Goal: Task Accomplishment & Management: Complete application form

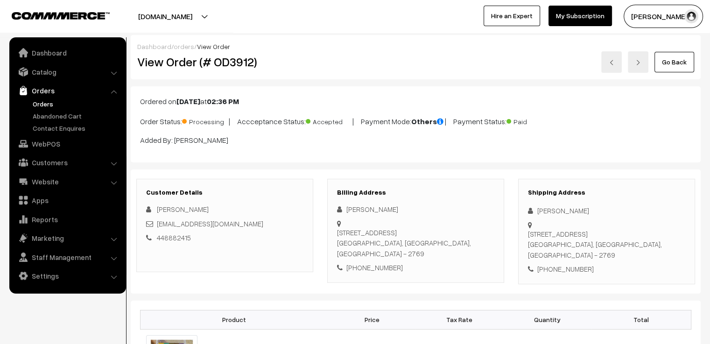
click at [668, 63] on link "Go Back" at bounding box center [674, 62] width 40 height 21
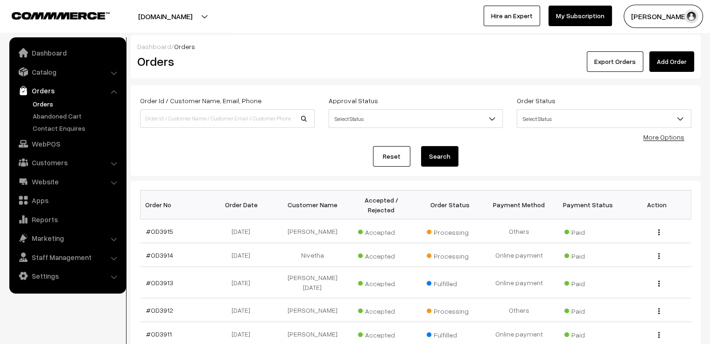
click at [668, 64] on link "Add Order" at bounding box center [671, 61] width 45 height 21
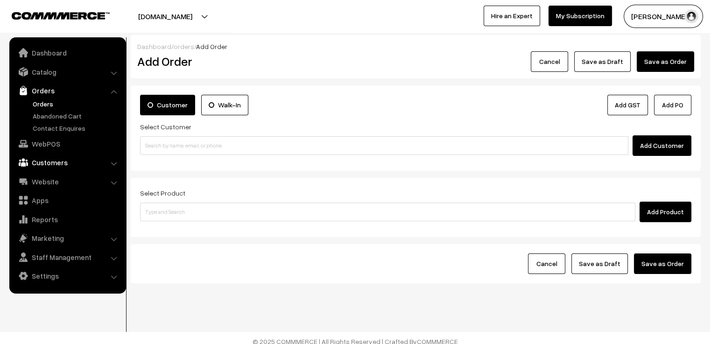
click at [83, 159] on link "Customers" at bounding box center [67, 162] width 111 height 17
click at [48, 141] on link "Customers" at bounding box center [76, 142] width 92 height 10
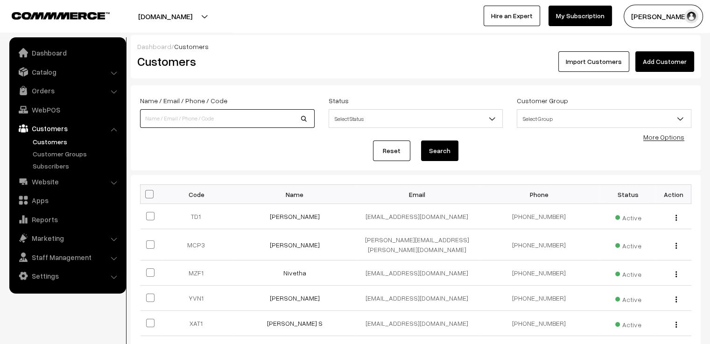
click at [192, 125] on input at bounding box center [227, 118] width 175 height 19
click at [674, 63] on link "Add Customer" at bounding box center [664, 61] width 59 height 21
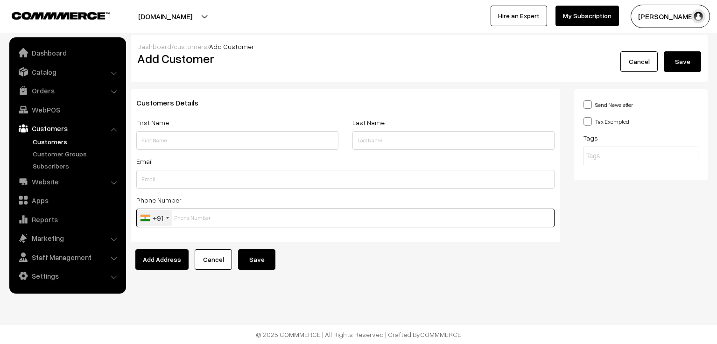
click at [240, 219] on input "text" at bounding box center [345, 218] width 418 height 19
paste input "7909241593"
type input "7909241593"
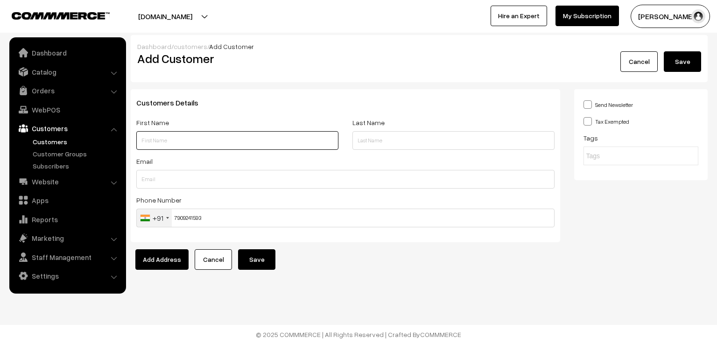
click at [211, 135] on input "text" at bounding box center [237, 140] width 202 height 19
paste input "Devika Harish Kumar"
drag, startPoint x: 225, startPoint y: 140, endPoint x: 159, endPoint y: 141, distance: 65.3
click at [159, 141] on input "Devika Harish Kumar" at bounding box center [237, 140] width 202 height 19
type input "Devika"
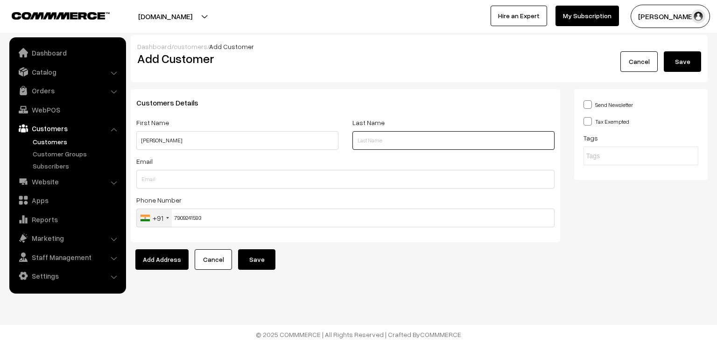
click at [399, 139] on input "text" at bounding box center [453, 140] width 202 height 19
paste input "Harish Kumar"
type input "Harish Kumar"
click at [163, 258] on button "Add Address" at bounding box center [161, 259] width 53 height 21
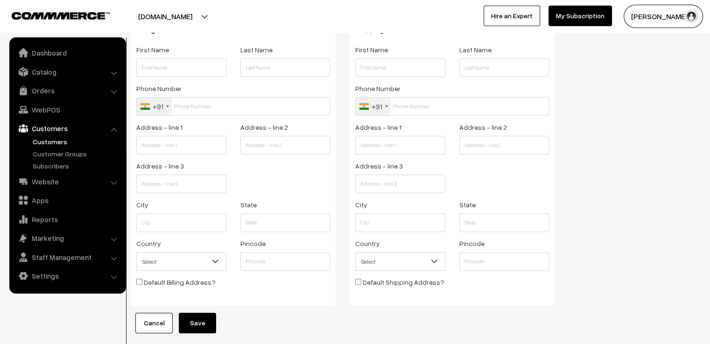
scroll to position [278, 0]
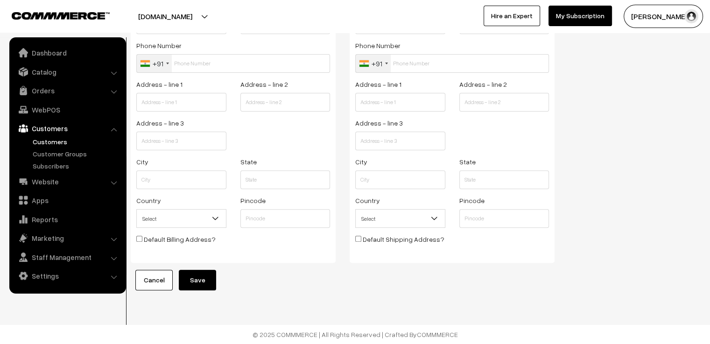
click at [214, 276] on button "Save" at bounding box center [197, 280] width 37 height 21
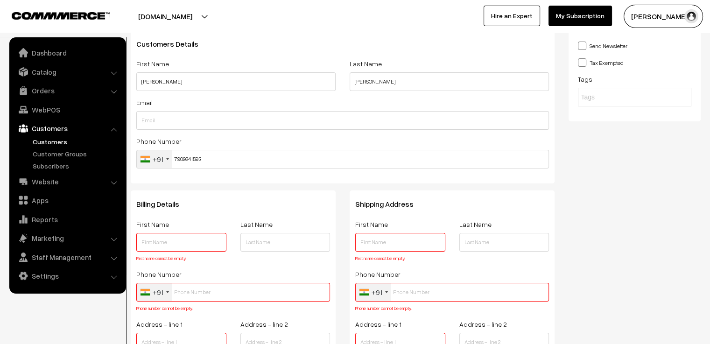
scroll to position [0, 0]
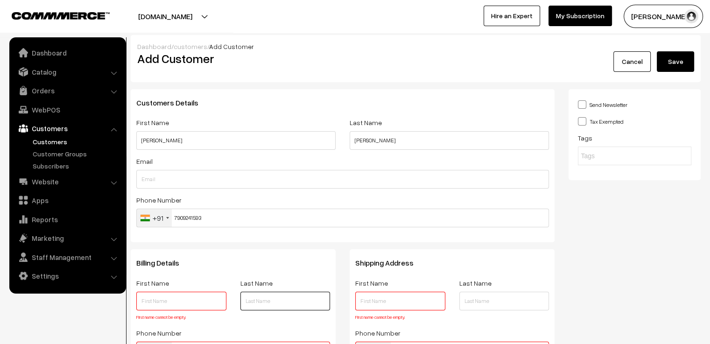
click at [270, 302] on input "text" at bounding box center [285, 301] width 90 height 19
paste input "Harish Kumar"
type input "Harish Kumar"
click at [480, 303] on input "text" at bounding box center [504, 301] width 90 height 19
paste input "Harish Kumar"
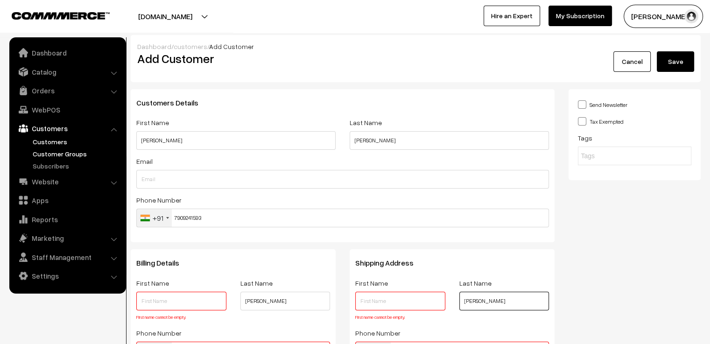
type input "Harish Kumar"
drag, startPoint x: 168, startPoint y: 142, endPoint x: 111, endPoint y: 149, distance: 57.8
click at [111, 149] on body "Thank you for showing interest. Our team will call you shortly. Close varnambya…" at bounding box center [355, 338] width 710 height 676
type input "Devika"
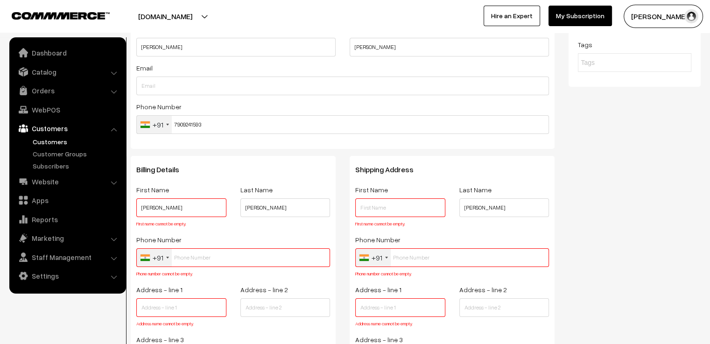
click at [166, 207] on input "Devika" at bounding box center [181, 207] width 90 height 19
click at [379, 215] on input "text" at bounding box center [400, 207] width 90 height 19
paste input "Devika"
type input "Devika"
click at [247, 260] on input "text" at bounding box center [233, 257] width 194 height 19
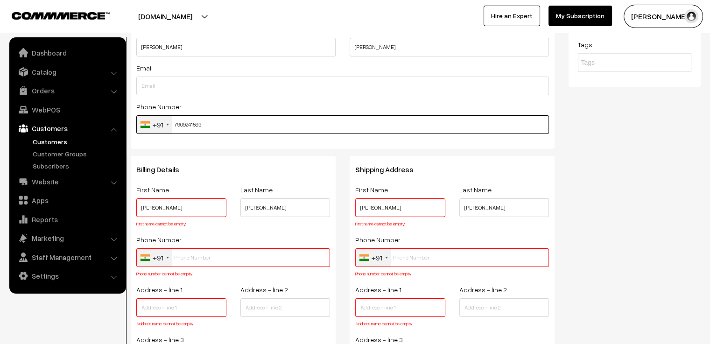
drag, startPoint x: 219, startPoint y: 120, endPoint x: 164, endPoint y: 127, distance: 55.5
click at [164, 127] on div "+91 United States +1 United Kingdom +44 Afghanistan (‫افغانستان‬‎) +93 Albania …" at bounding box center [342, 124] width 413 height 19
type input "7909241593"
click at [402, 258] on input "text" at bounding box center [452, 257] width 194 height 19
paste input "7909241593"
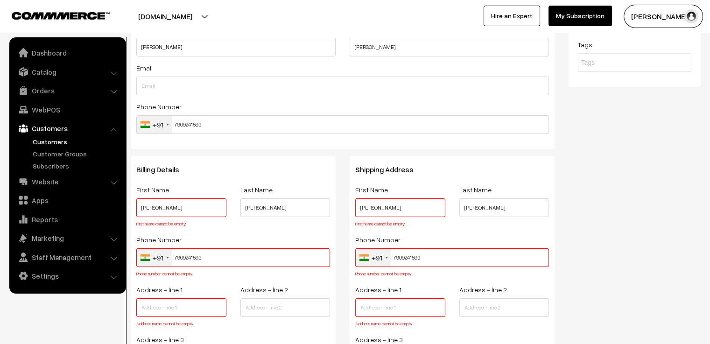
scroll to position [140, 0]
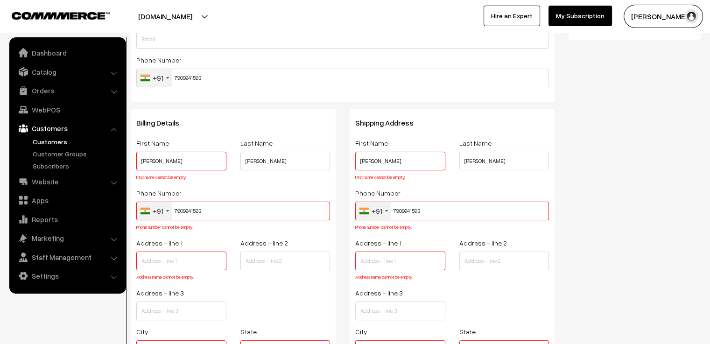
type input "7909241593"
click at [194, 259] on input "text" at bounding box center [181, 261] width 90 height 19
paste input "Kottayan House, near Alanthatta mahavishnu temple"
type input "Kottayan House, near Alanthatta mahavishnu temple"
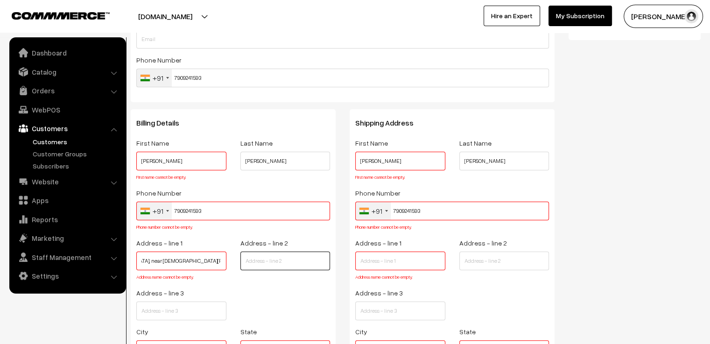
click at [268, 262] on input "text" at bounding box center [285, 261] width 90 height 19
click at [378, 263] on input "text" at bounding box center [400, 261] width 90 height 19
paste input "Kottayan House, near Alanthatta mahavishnu temple"
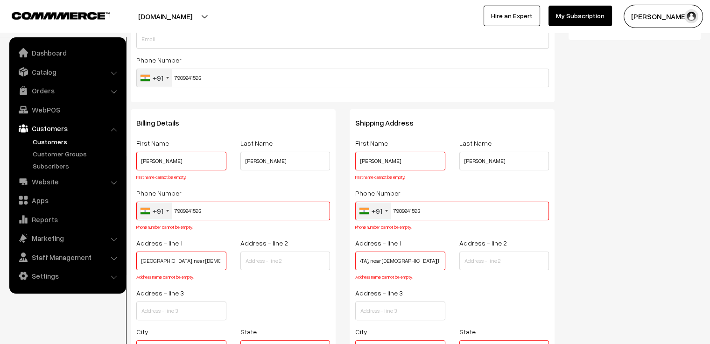
type input "Kottayan House, near Alanthatta mahavishnu temple"
click at [312, 262] on input "text" at bounding box center [285, 261] width 90 height 19
paste input "Alanthatta, kayyur, Valiyapoil PO"
type input "Alanthatta, kayyur, Valiyapoil PO"
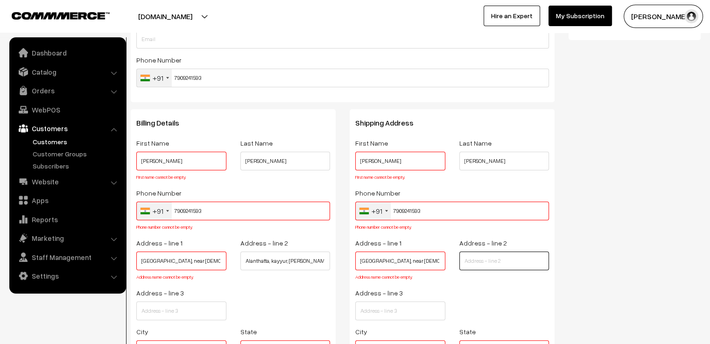
click at [491, 266] on input "text" at bounding box center [504, 261] width 90 height 19
paste input "Alanthatta, kayyur, Valiyapoil PO"
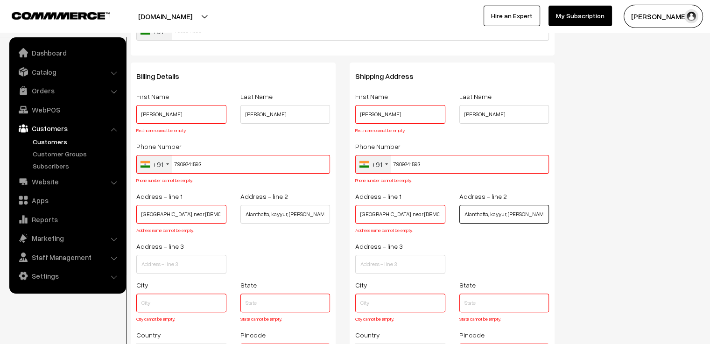
scroll to position [233, 0]
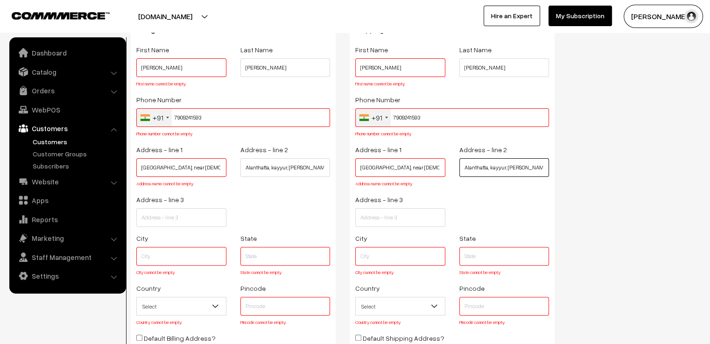
type input "Alanthatta, kayyur, Valiyapoil PO"
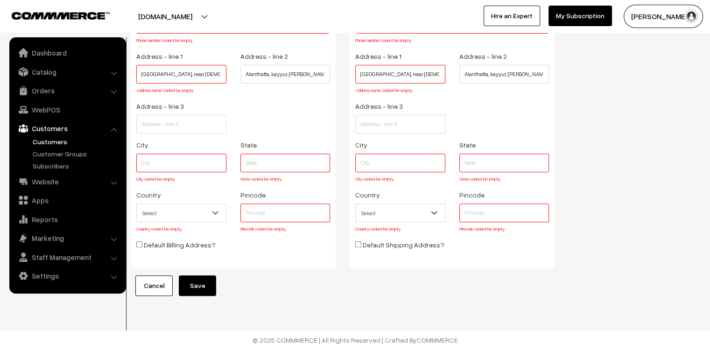
click at [265, 218] on input "text" at bounding box center [285, 213] width 90 height 19
paste input "671313"
type input "671313"
click at [256, 246] on div "Default Billing Address?" at bounding box center [233, 246] width 194 height 14
click at [265, 170] on input "text" at bounding box center [285, 163] width 90 height 19
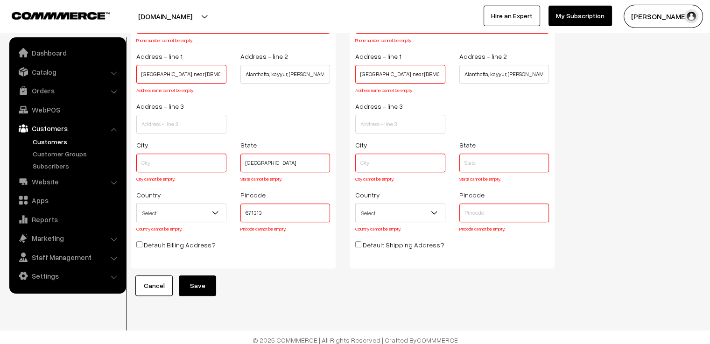
type input "Kerala"
click at [474, 211] on input "text" at bounding box center [504, 213] width 90 height 19
paste input "671313"
type input "671313"
drag, startPoint x: 482, startPoint y: 165, endPoint x: 470, endPoint y: 167, distance: 11.4
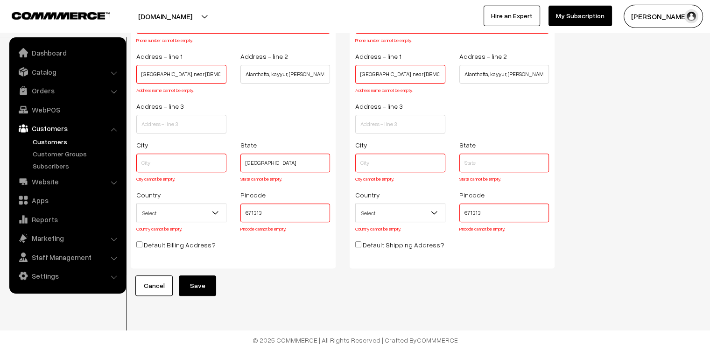
click at [482, 165] on input "text" at bounding box center [504, 163] width 90 height 19
type input "Kerala"
click at [421, 167] on input "text" at bounding box center [400, 163] width 90 height 19
click at [176, 167] on input "text" at bounding box center [181, 163] width 90 height 19
paste input "Kasargod"
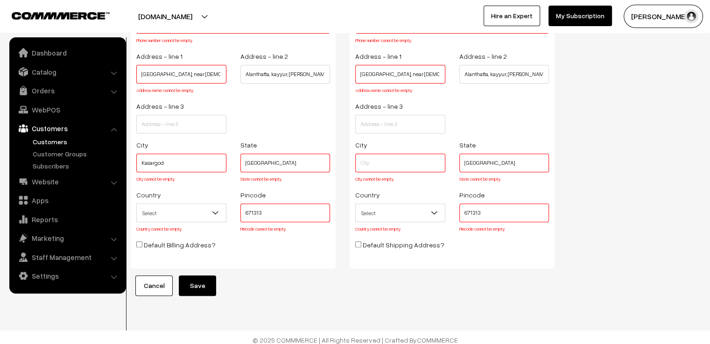
type input "Kasargod"
click at [398, 170] on input "text" at bounding box center [400, 163] width 90 height 19
paste input "Kasargod"
type input "Kasargod"
click at [139, 246] on input "Default Billing Address?" at bounding box center [139, 244] width 6 height 6
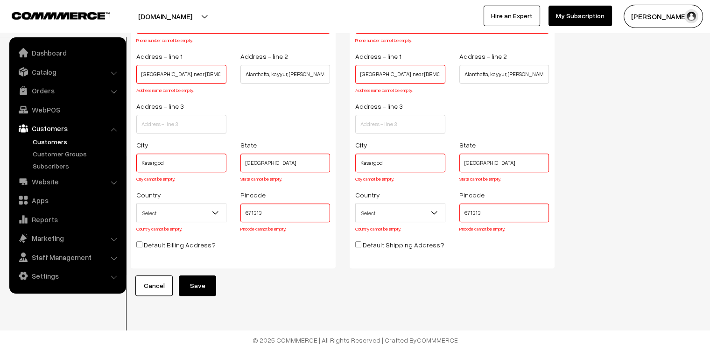
checkbox input "true"
click at [358, 247] on input "Default Shipping Address?" at bounding box center [358, 244] width 6 height 6
checkbox input "true"
click at [206, 287] on button "Save" at bounding box center [197, 285] width 37 height 21
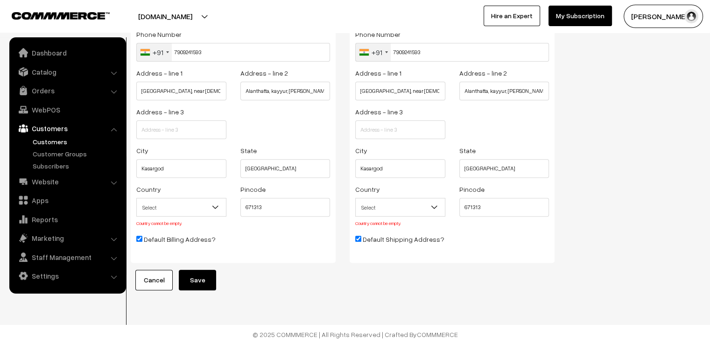
scroll to position [289, 0]
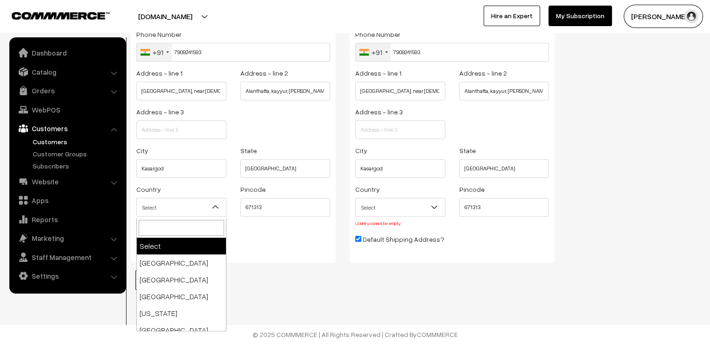
click at [210, 214] on span "Select" at bounding box center [181, 207] width 89 height 16
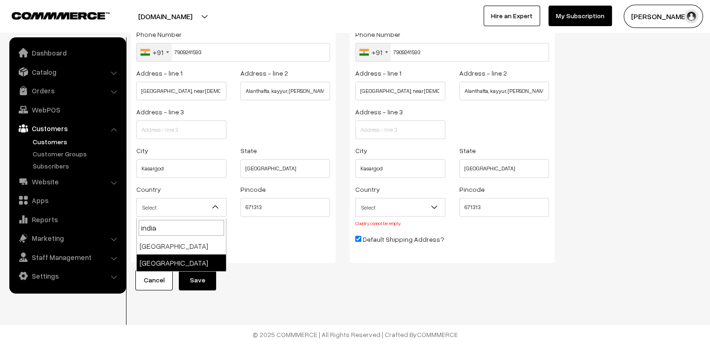
type input "india"
select select "99"
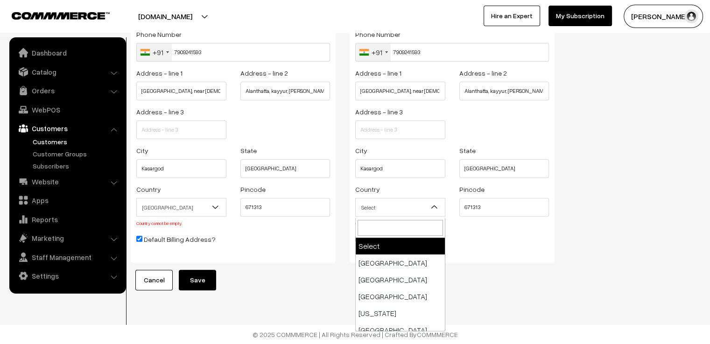
click at [402, 204] on span "Select" at bounding box center [400, 207] width 89 height 16
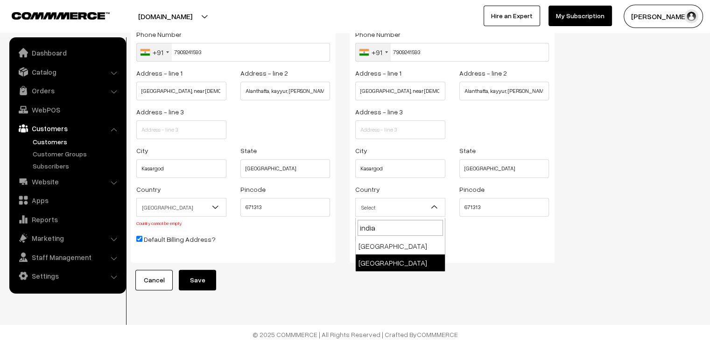
type input "india"
select select "99"
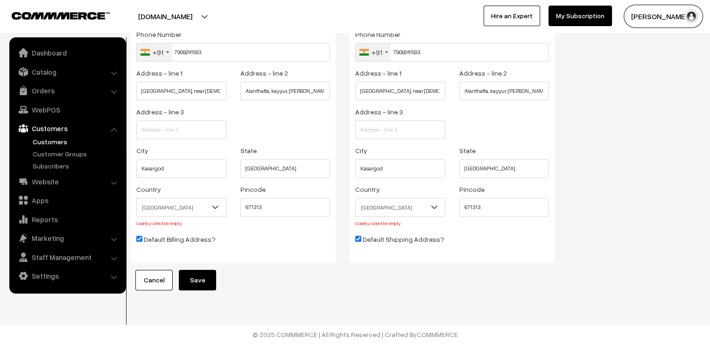
click at [202, 278] on button "Save" at bounding box center [197, 280] width 37 height 21
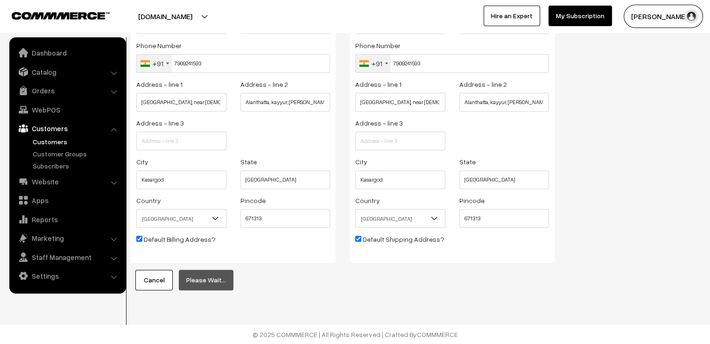
scroll to position [278, 0]
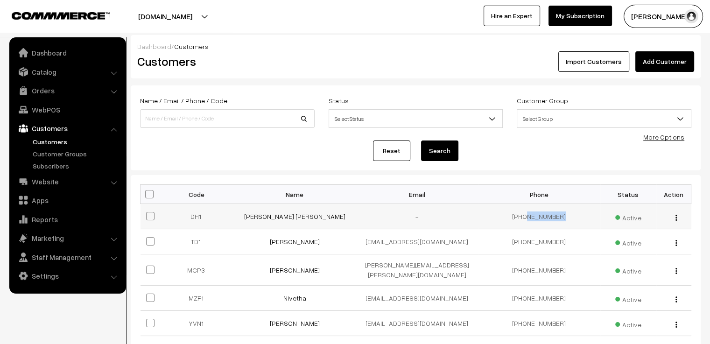
drag, startPoint x: 566, startPoint y: 217, endPoint x: 526, endPoint y: 218, distance: 39.2
click at [526, 218] on td "+91 7909241593" at bounding box center [539, 216] width 122 height 25
copy td "7909241593"
click at [79, 86] on link "Orders" at bounding box center [67, 90] width 111 height 17
click at [50, 102] on link "Orders" at bounding box center [76, 104] width 92 height 10
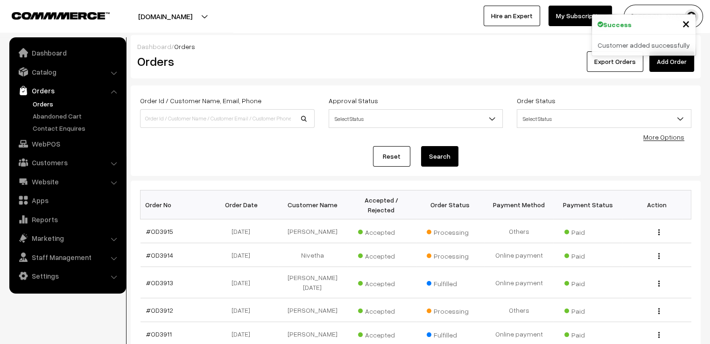
click at [672, 68] on link "Add Order" at bounding box center [671, 61] width 45 height 21
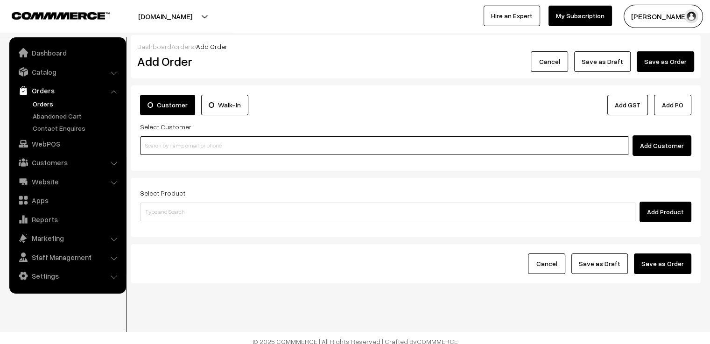
click at [202, 146] on input at bounding box center [384, 145] width 488 height 19
paste input "7909241593"
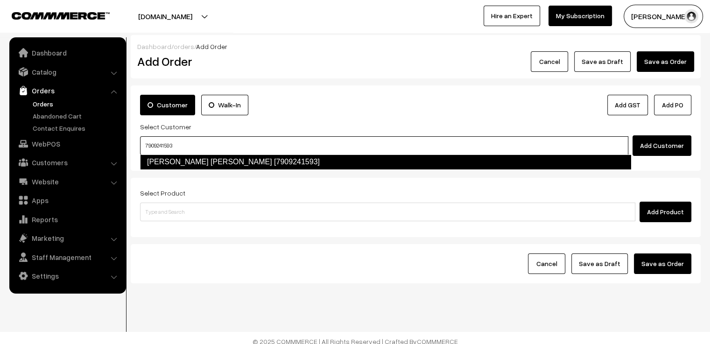
click at [208, 157] on link "[PERSON_NAME] [PERSON_NAME] [7909241593]" at bounding box center [385, 161] width 491 height 15
type input "7909241593"
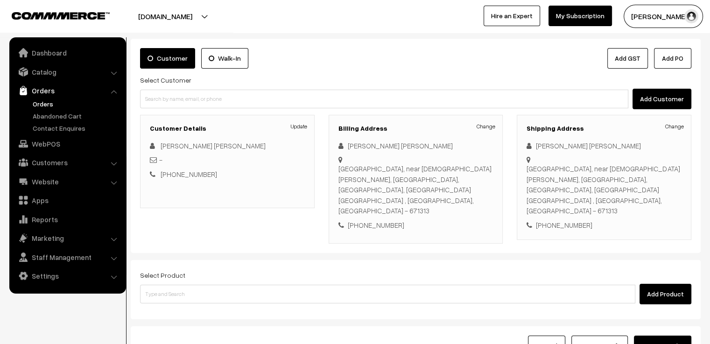
scroll to position [93, 0]
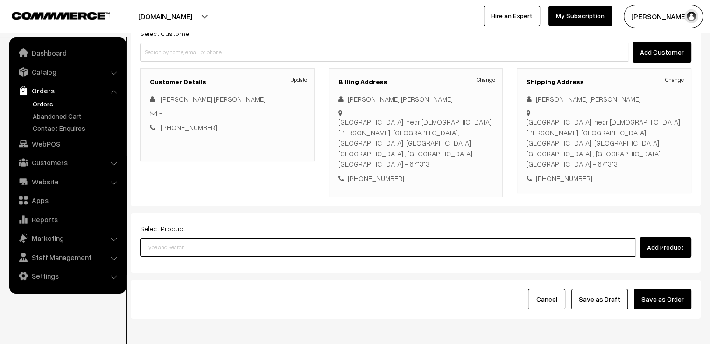
click at [259, 238] on input at bounding box center [387, 247] width 495 height 19
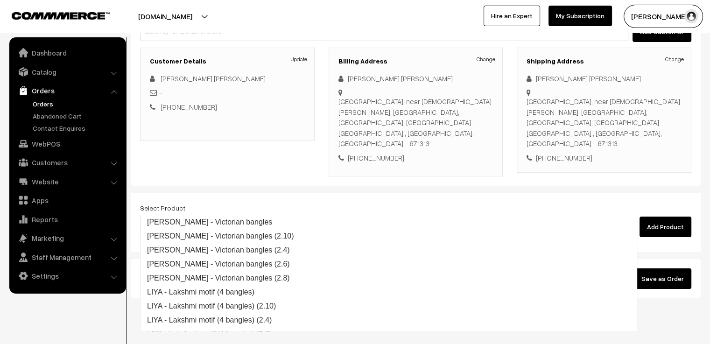
type input "iyal"
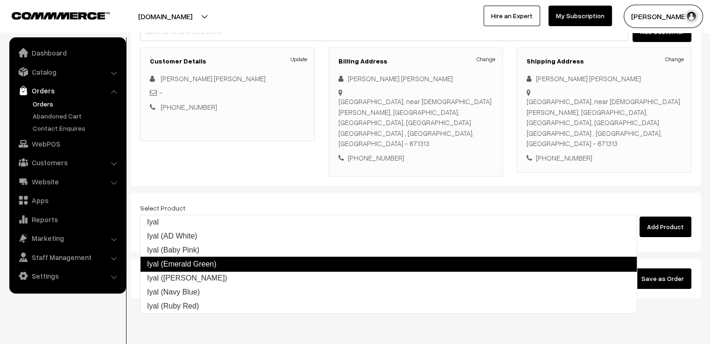
click at [253, 260] on link "Iyal (Emerald Green)" at bounding box center [388, 264] width 497 height 15
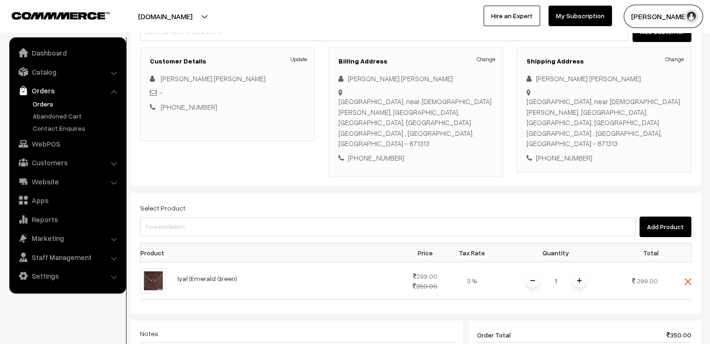
scroll to position [161, 0]
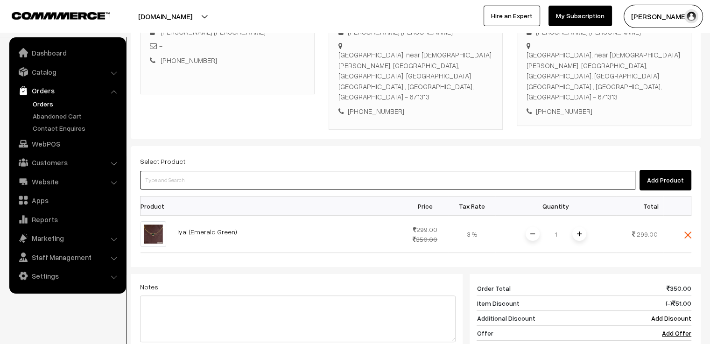
click at [203, 171] on input at bounding box center [387, 180] width 495 height 19
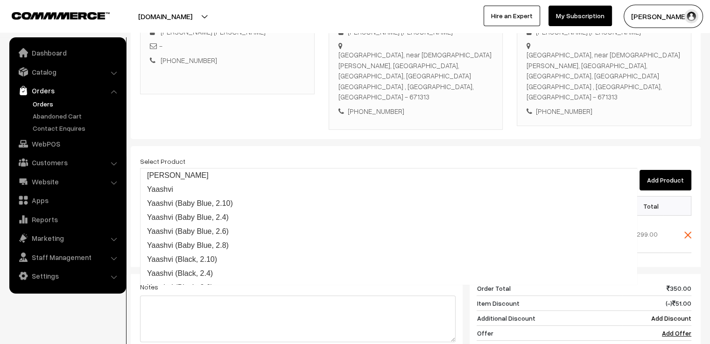
type input "yaashvi"
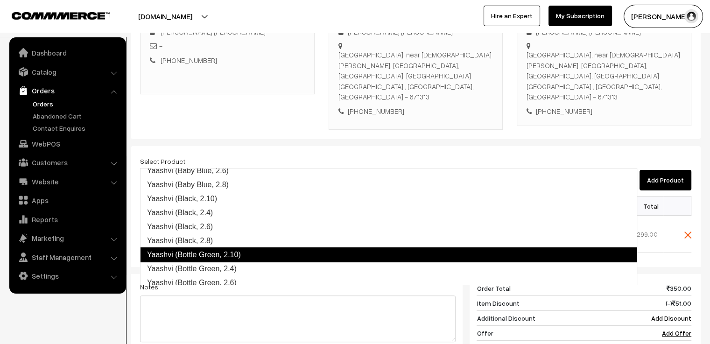
scroll to position [93, 0]
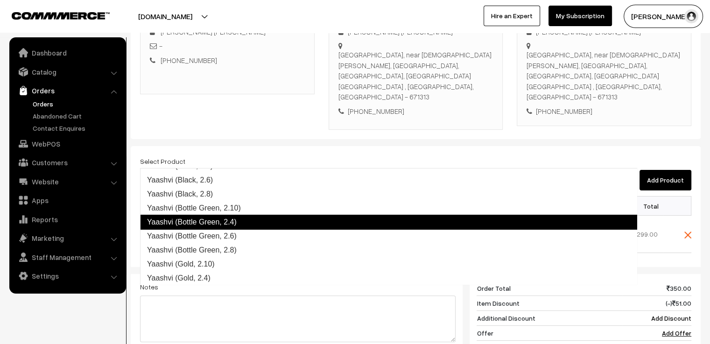
click at [260, 225] on link "Yaashvi (Bottle Green, 2.4)" at bounding box center [388, 222] width 497 height 15
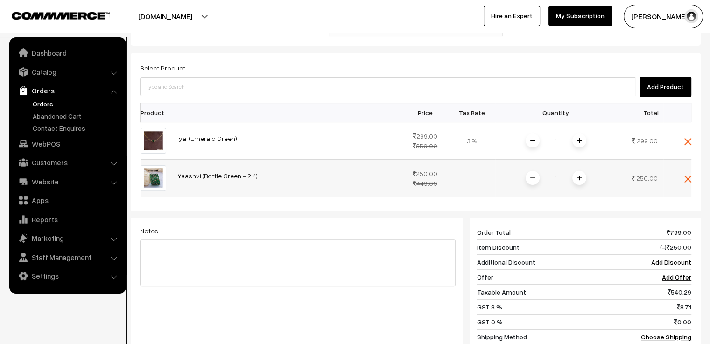
scroll to position [301, 0]
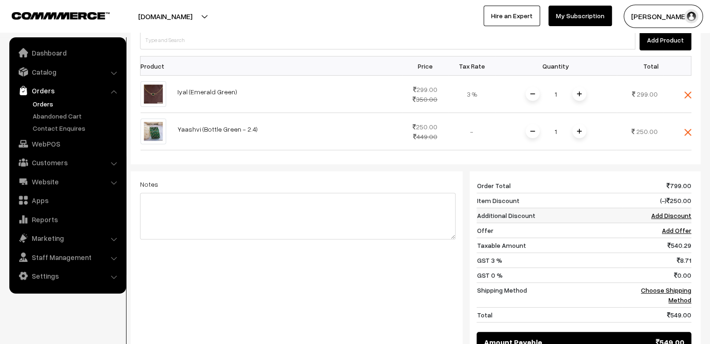
click at [675, 211] on link "Add Discount" at bounding box center [671, 215] width 40 height 8
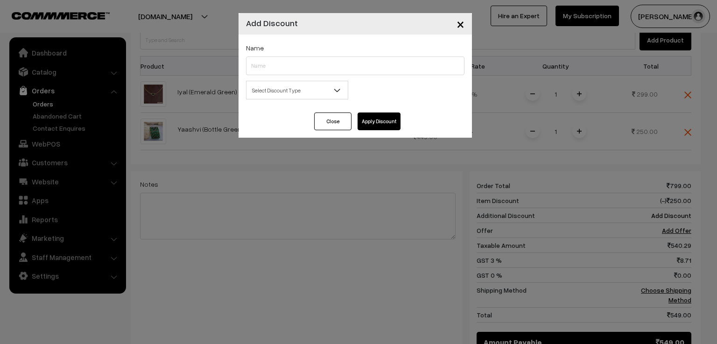
click at [292, 91] on span "Select Discount Type" at bounding box center [296, 90] width 101 height 16
click at [338, 90] on b at bounding box center [337, 89] width 9 height 9
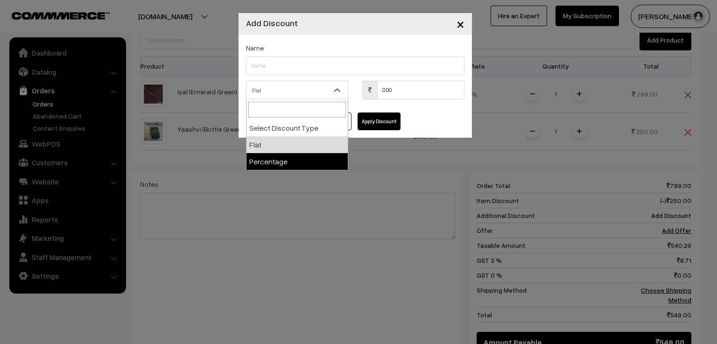
select select "percentage"
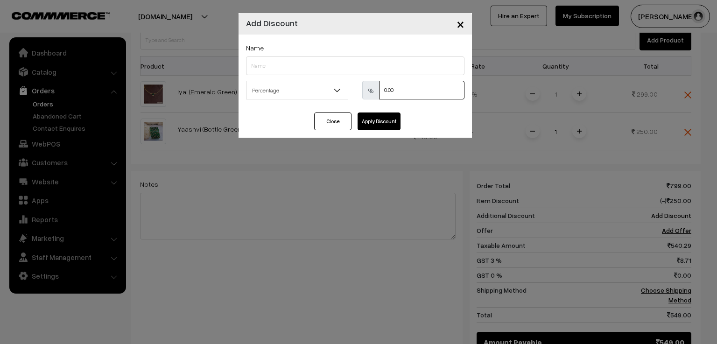
click at [383, 91] on input "0.00" at bounding box center [421, 90] width 85 height 19
type input "100"
drag, startPoint x: 313, startPoint y: 65, endPoint x: 306, endPoint y: 70, distance: 8.4
click at [313, 65] on input "text" at bounding box center [355, 65] width 218 height 19
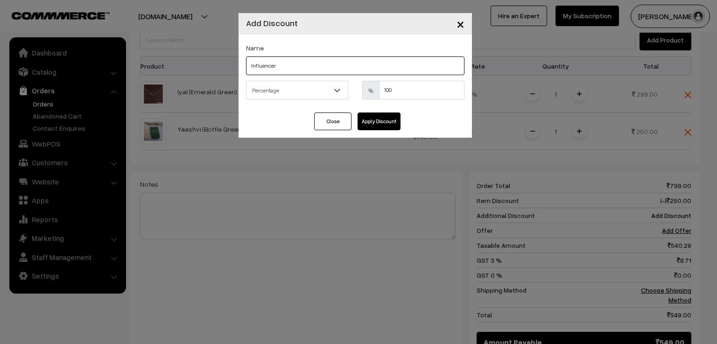
type input "Influencer"
click at [366, 121] on button "Apply Discount" at bounding box center [379, 121] width 43 height 18
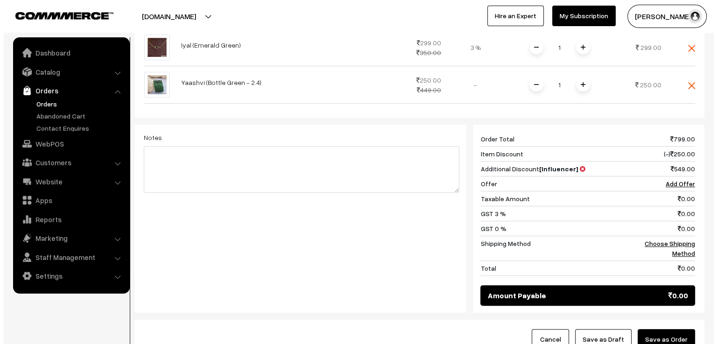
scroll to position [407, 0]
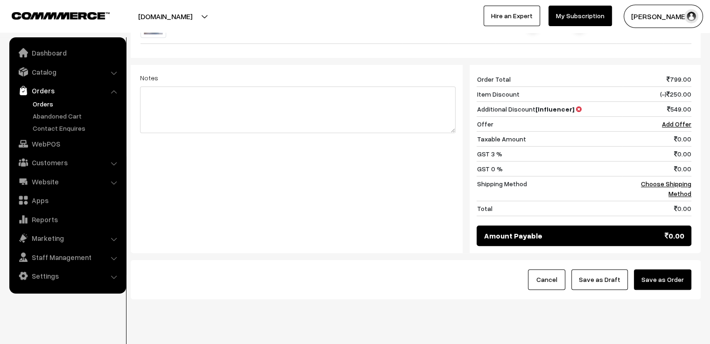
click at [668, 269] on button "Save as Order" at bounding box center [662, 279] width 57 height 21
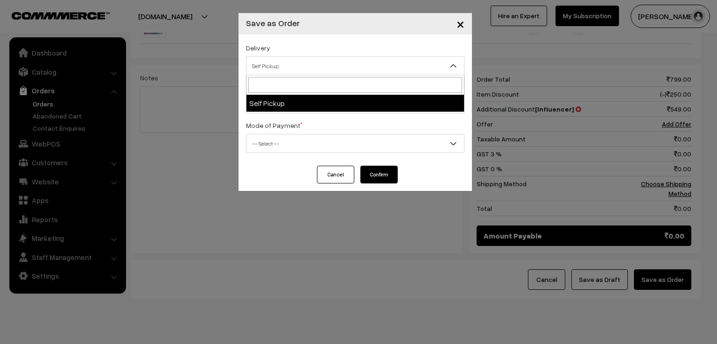
click at [351, 63] on span "Self Pickup" at bounding box center [355, 66] width 218 height 16
click at [335, 92] on input "search" at bounding box center [355, 85] width 214 height 16
click at [330, 117] on div "Delivery Self Pickup Self Pickup Save as Order Order + Mark as Processing Order…" at bounding box center [355, 100] width 233 height 131
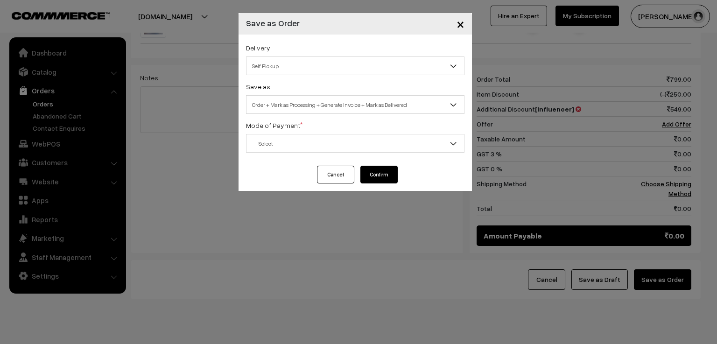
click at [335, 107] on span "Order + Mark as Processing + Generate Invoice + Mark as Delivered" at bounding box center [355, 105] width 218 height 16
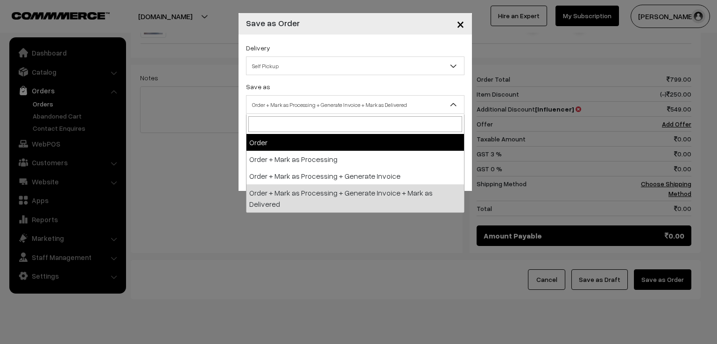
select select "1"
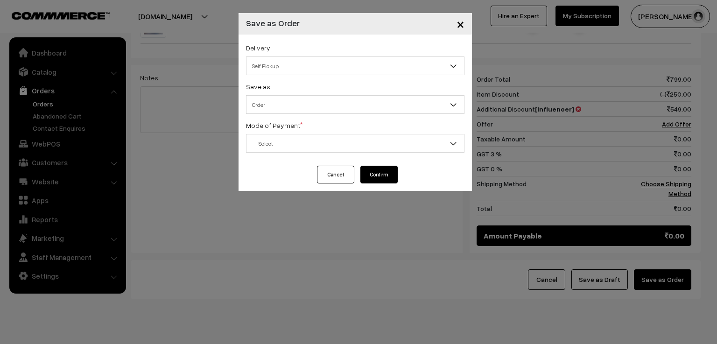
click at [328, 136] on span "-- Select --" at bounding box center [355, 143] width 218 height 16
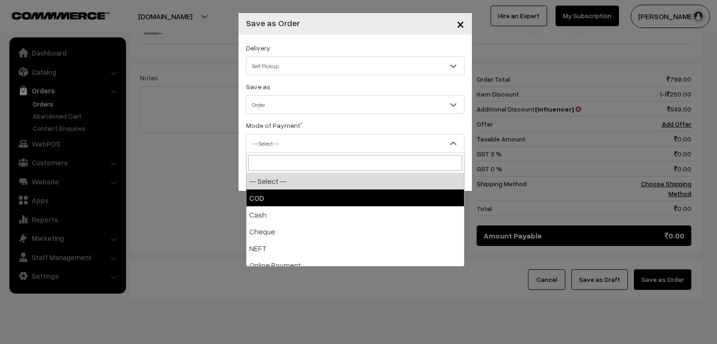
scroll to position [41, 0]
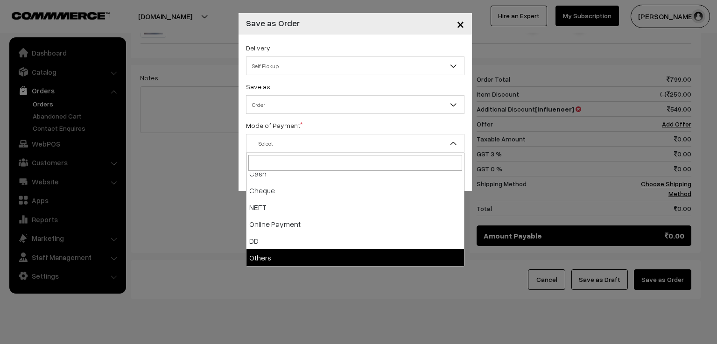
select select "7"
checkbox input "true"
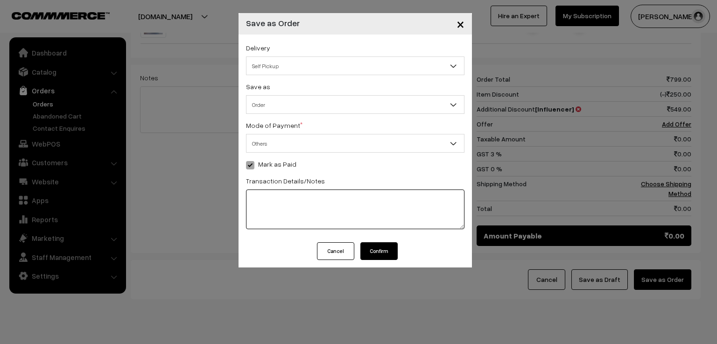
click at [308, 213] on textarea at bounding box center [355, 210] width 218 height 40
type textarea "influencer - free items"
click at [389, 256] on button "Confirm" at bounding box center [378, 251] width 37 height 18
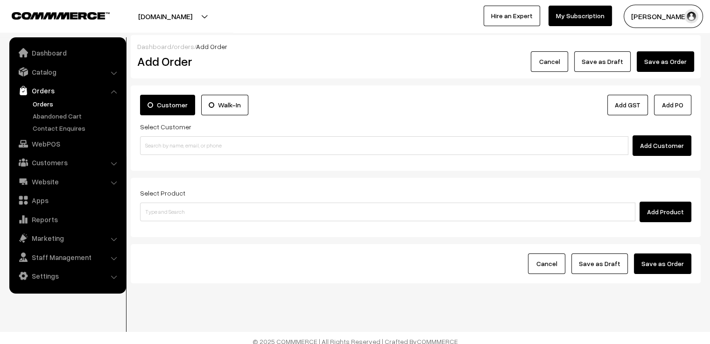
click at [548, 70] on button "Cancel" at bounding box center [549, 61] width 37 height 21
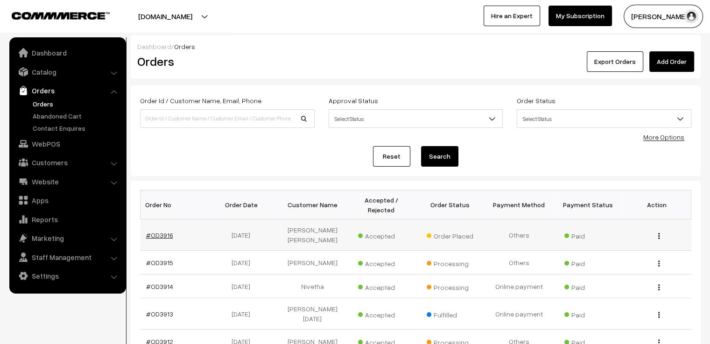
click at [162, 231] on link "#OD3916" at bounding box center [159, 235] width 27 height 8
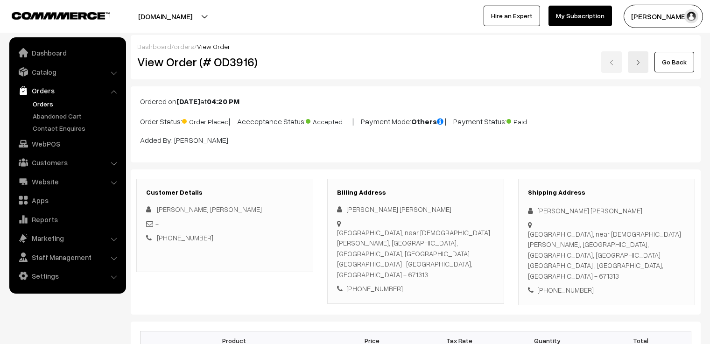
scroll to position [93, 0]
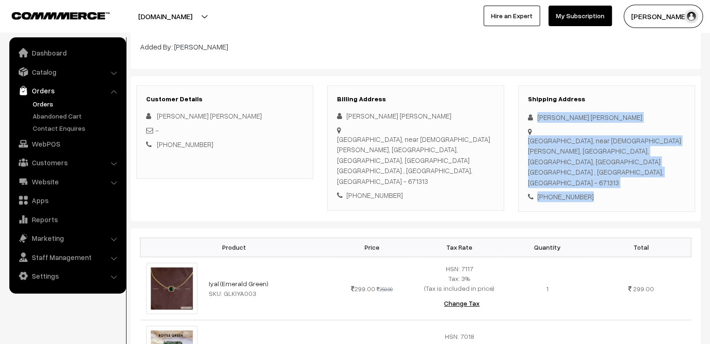
drag, startPoint x: 587, startPoint y: 176, endPoint x: 537, endPoint y: 115, distance: 79.3
click at [537, 115] on div "Shipping Address Devika Harish Kumar Kottayan House, near Alanthatta mahavishnu…" at bounding box center [606, 148] width 177 height 126
copy div "Devika Harish Kumar Kottayan House, near Alanthatta mahavishnu temple, Alanthat…"
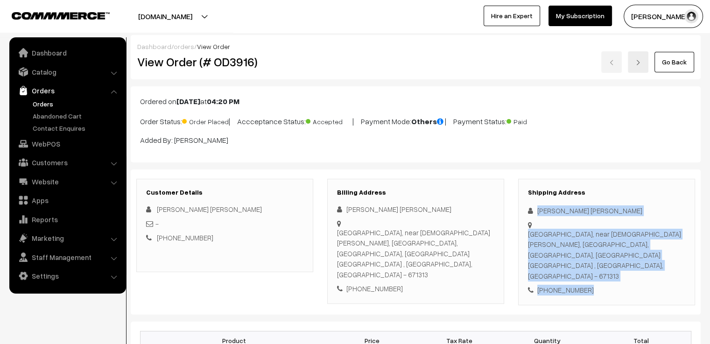
click at [671, 67] on link "Go Back" at bounding box center [674, 62] width 40 height 21
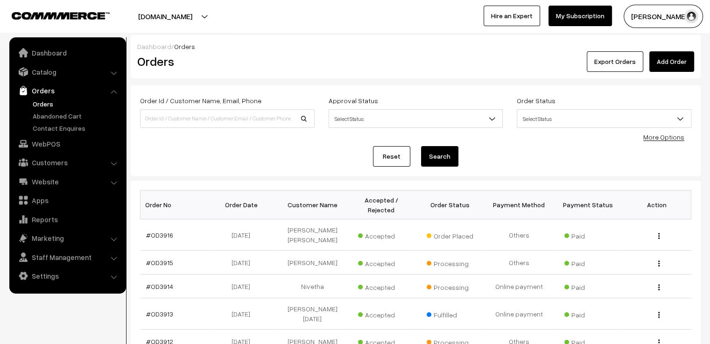
click at [394, 159] on link "Reset" at bounding box center [391, 156] width 37 height 21
